Goal: Information Seeking & Learning: Check status

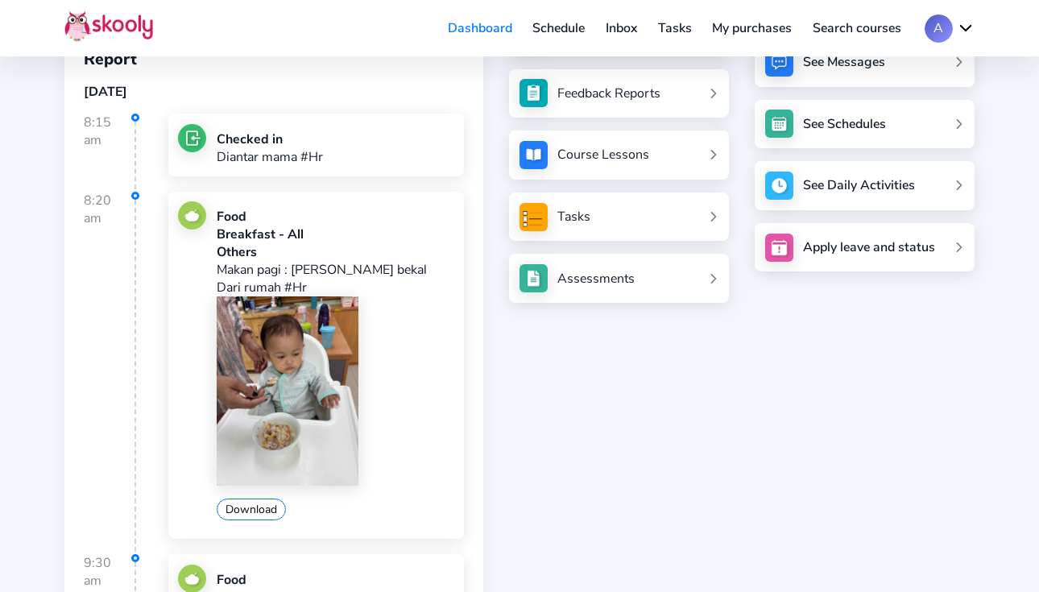
scroll to position [186, 0]
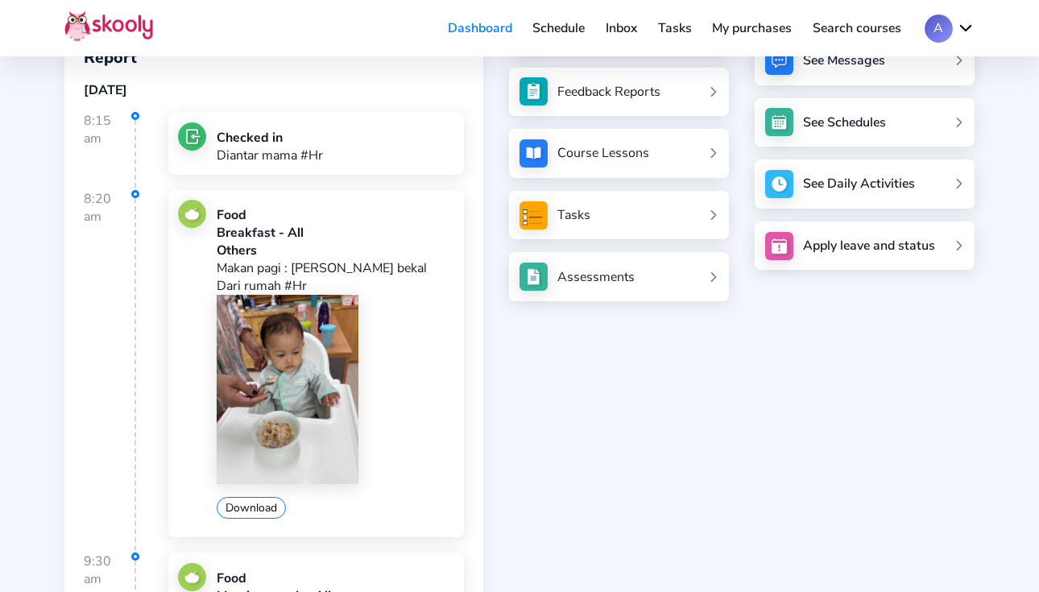
click at [295, 351] on img at bounding box center [288, 389] width 142 height 189
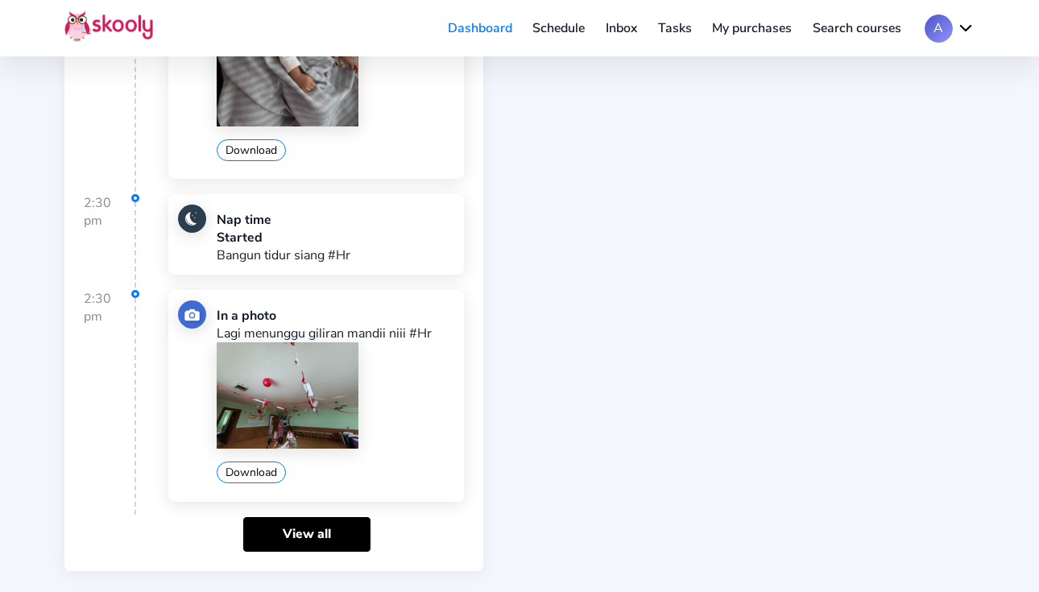
scroll to position [1552, 0]
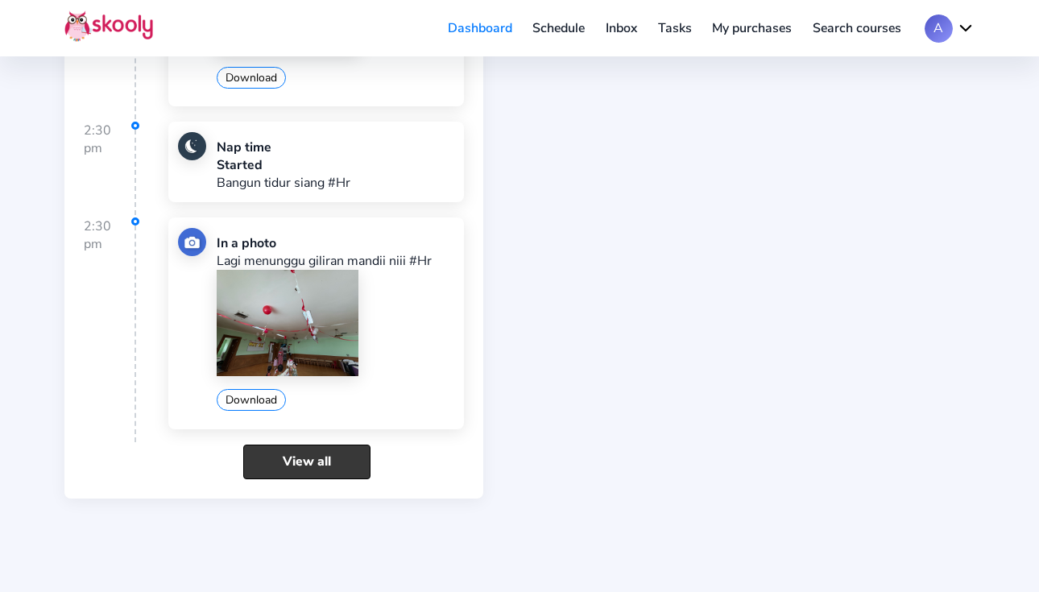
click at [297, 445] on link "View all" at bounding box center [306, 462] width 127 height 35
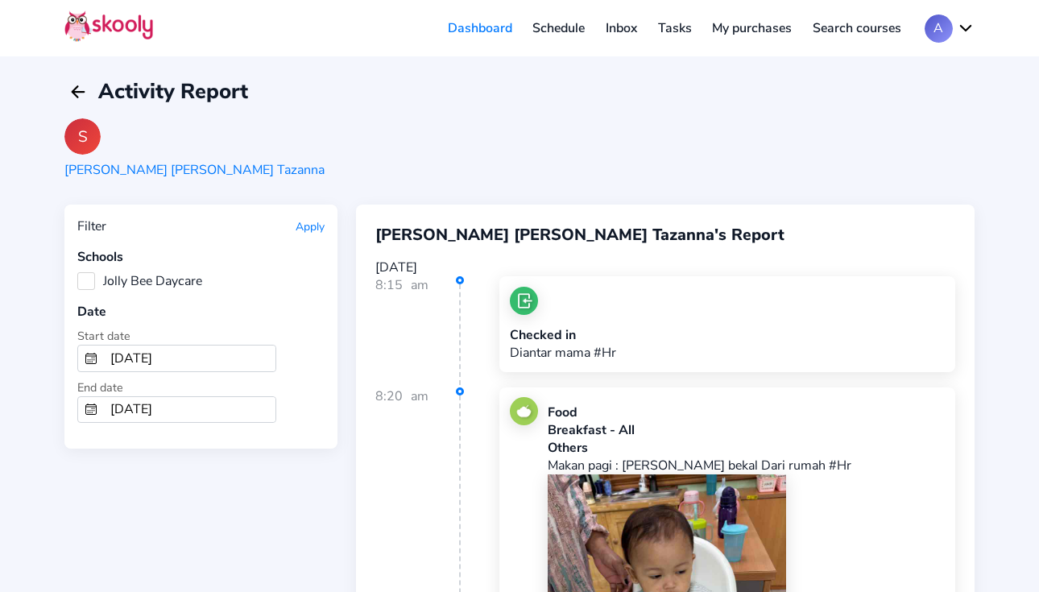
click at [89, 270] on div "Schools Jolly Bee Daycare" at bounding box center [200, 269] width 247 height 42
click at [89, 275] on label "Jolly Bee Daycare" at bounding box center [139, 281] width 125 height 18
click at [77, 272] on Daycare "Jolly Bee Daycare" at bounding box center [77, 272] width 0 height 0
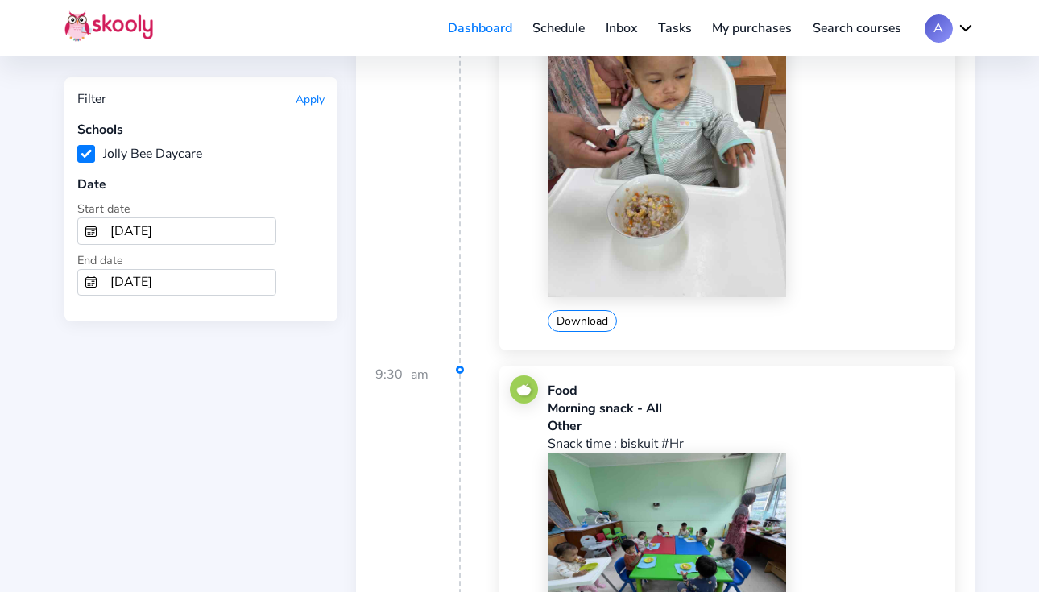
scroll to position [491, 0]
